Goal: Transaction & Acquisition: Purchase product/service

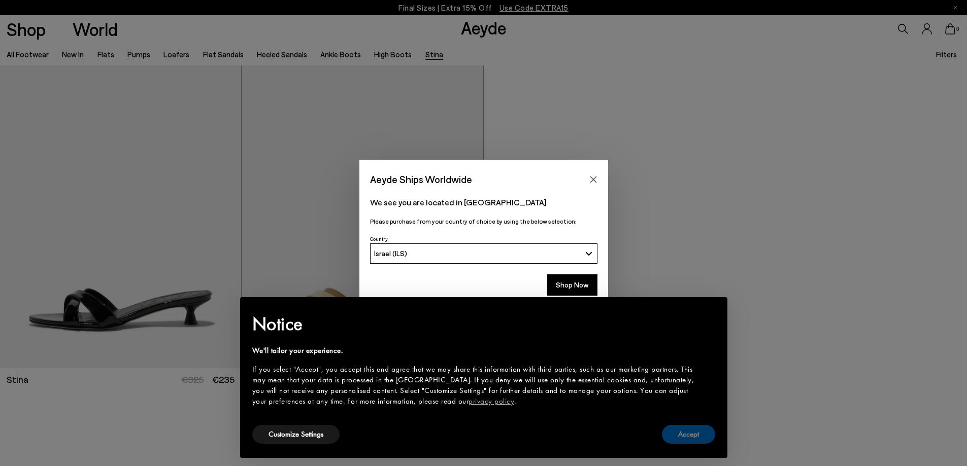
click at [681, 432] on button "Accept" at bounding box center [688, 434] width 53 height 19
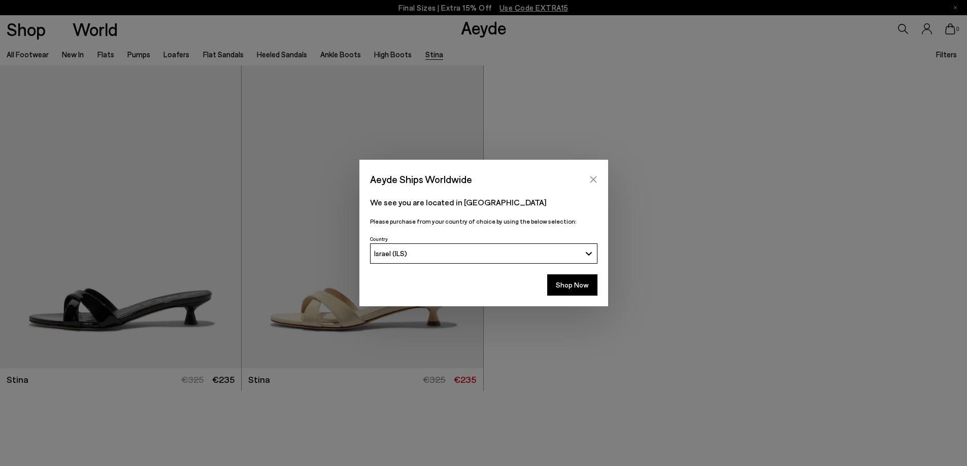
click at [591, 177] on icon "Close" at bounding box center [593, 180] width 8 height 8
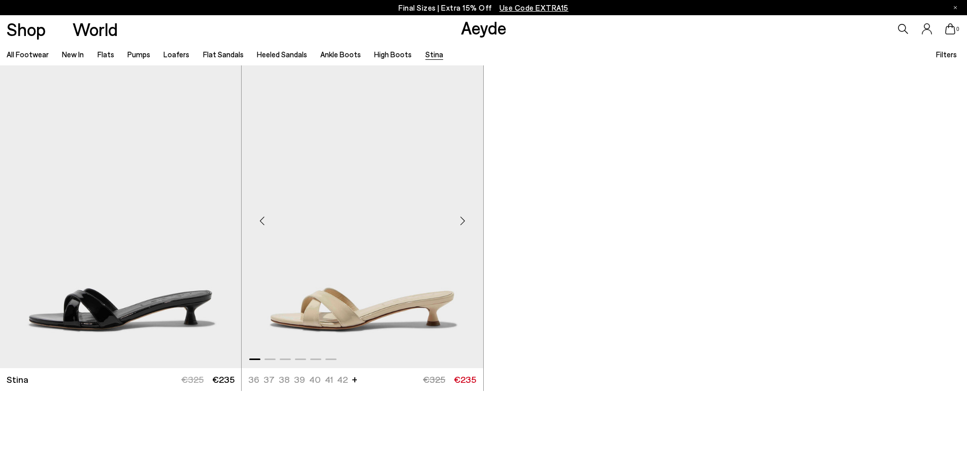
click at [394, 252] on img "1 / 6" at bounding box center [362, 216] width 241 height 303
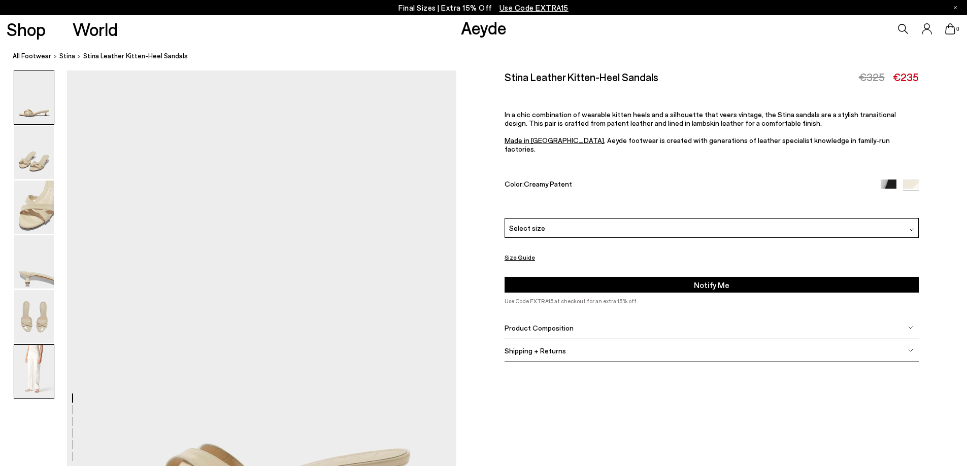
click at [36, 372] on img at bounding box center [34, 371] width 40 height 53
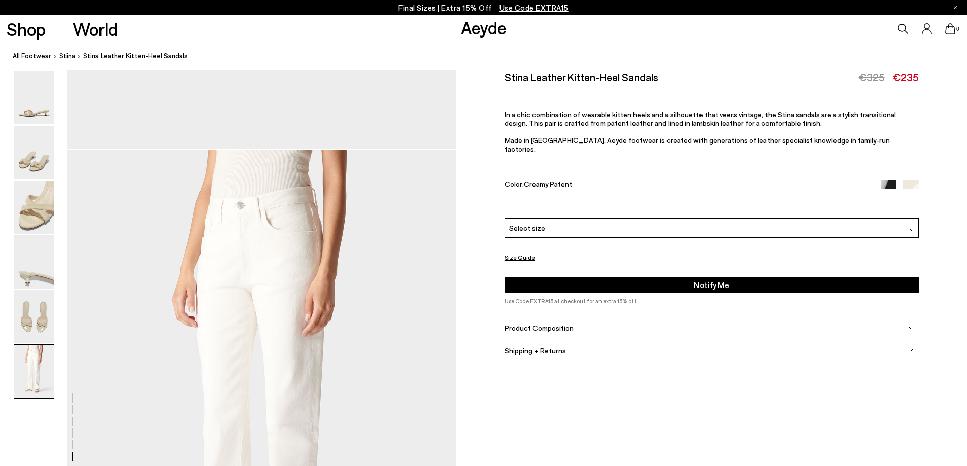
scroll to position [2671, 0]
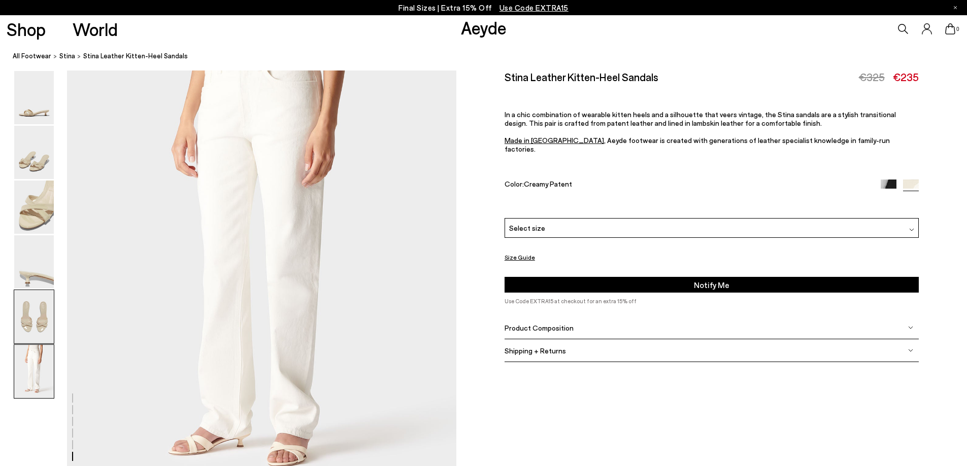
click at [25, 320] on img at bounding box center [34, 316] width 40 height 53
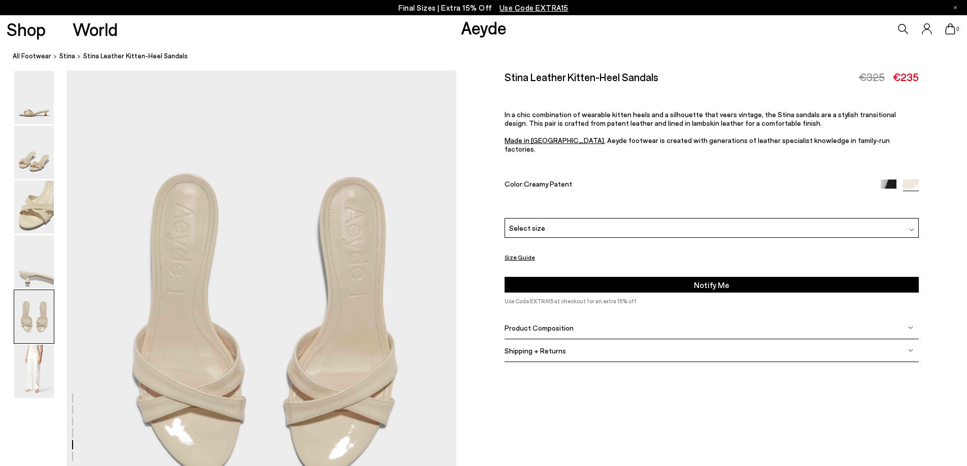
scroll to position [2081, 0]
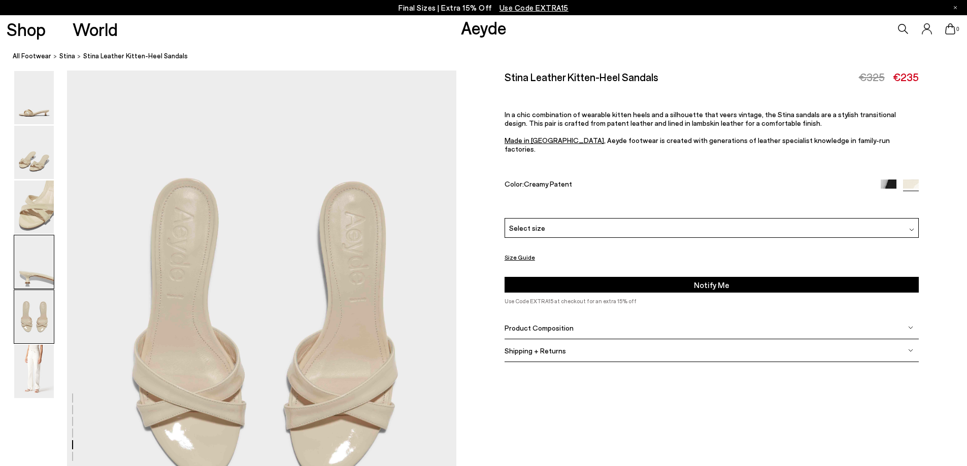
click at [35, 265] on img at bounding box center [34, 261] width 40 height 53
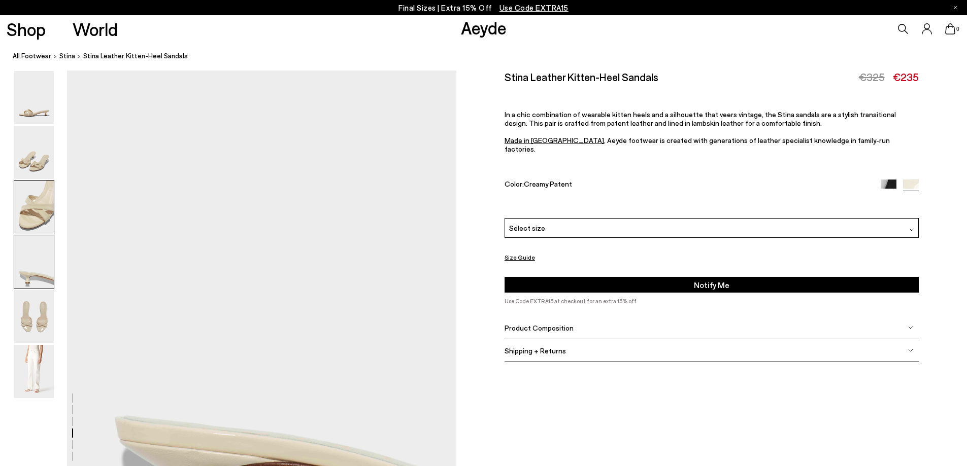
click at [26, 205] on img at bounding box center [34, 207] width 40 height 53
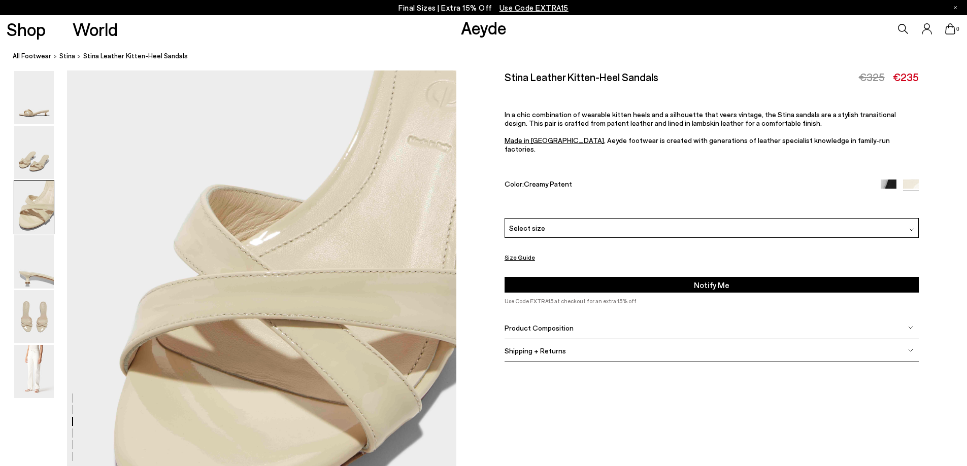
scroll to position [1041, 0]
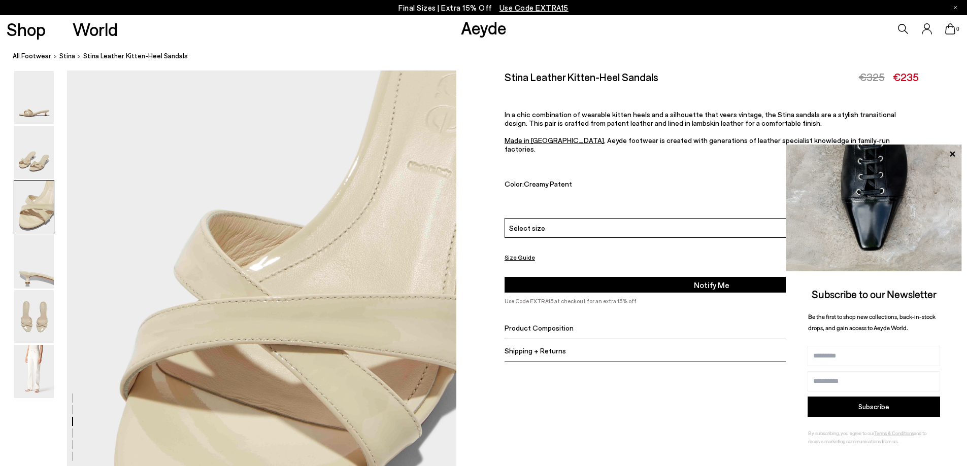
click at [525, 251] on button "Size Guide" at bounding box center [519, 257] width 30 height 13
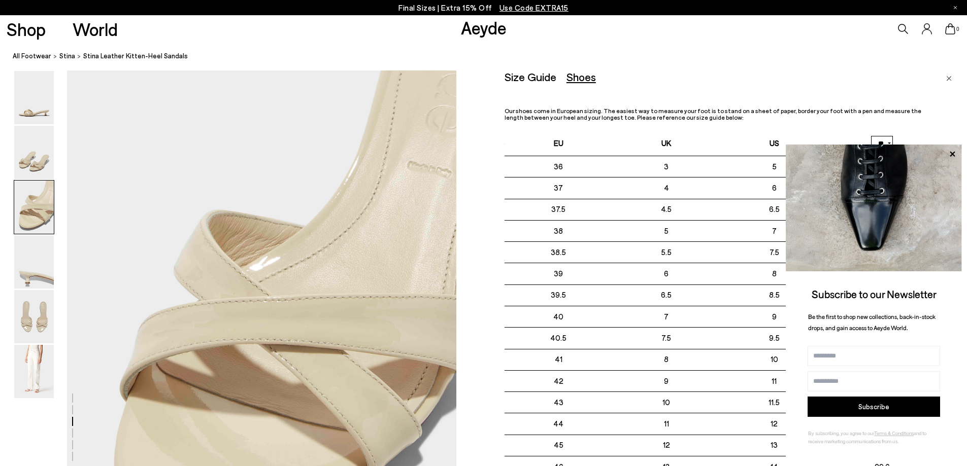
click at [735, 83] on div "Size Guide Shoes Belt Our shoes come in European sizing. The easiest way to mea…" at bounding box center [719, 290] width 431 height 438
click at [951, 156] on icon at bounding box center [951, 153] width 5 height 5
